Goal: Find specific page/section: Find specific page/section

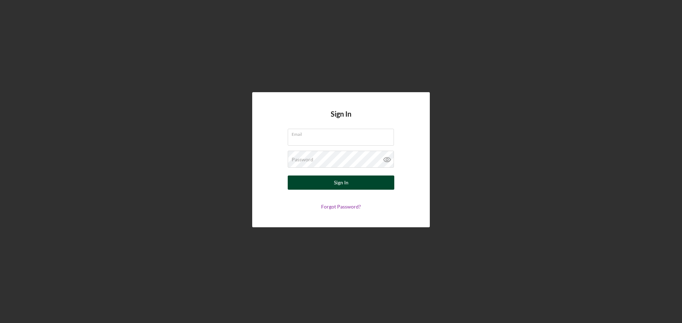
type input "[EMAIL_ADDRESS][DOMAIN_NAME]"
click at [296, 180] on button "Sign In" at bounding box center [341, 183] width 107 height 14
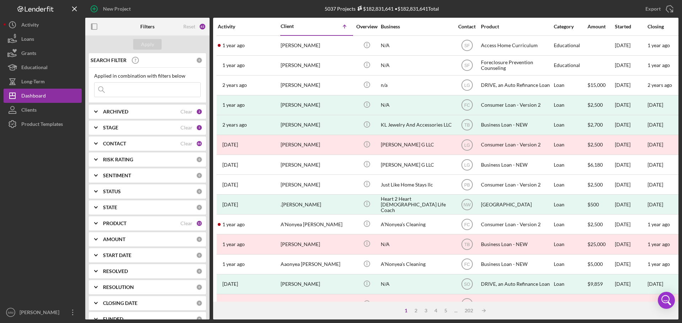
click at [120, 88] on input at bounding box center [147, 90] width 106 height 14
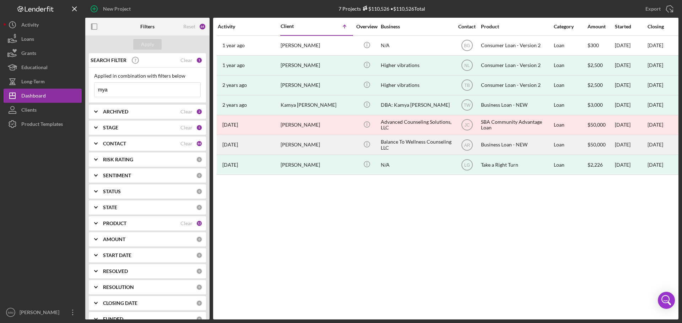
type input "mya"
click at [238, 144] on time "[DATE]" at bounding box center [230, 145] width 16 height 6
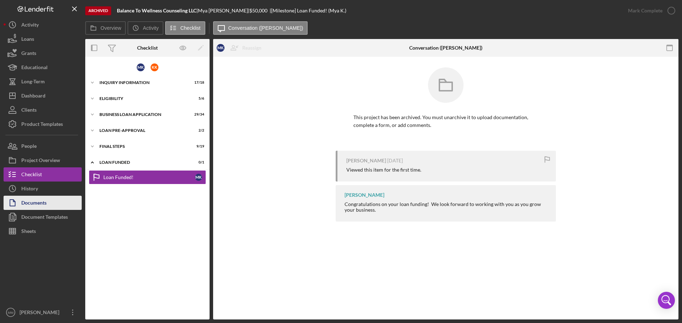
click at [39, 202] on div "Documents" at bounding box center [33, 204] width 25 height 16
